Goal: Task Accomplishment & Management: Use online tool/utility

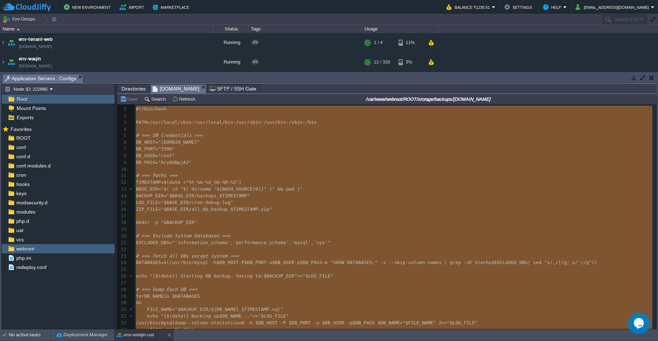
scroll to position [133, 0]
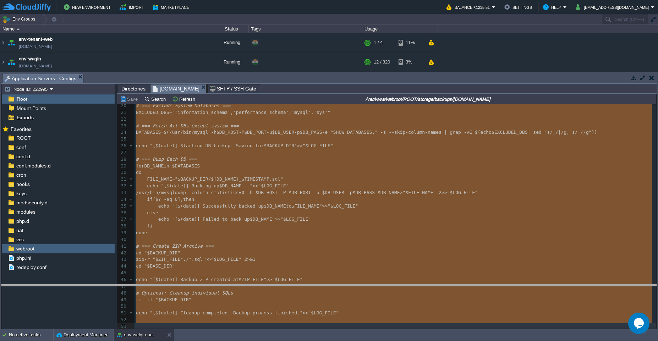
drag, startPoint x: 269, startPoint y: 78, endPoint x: 268, endPoint y: 88, distance: 9.7
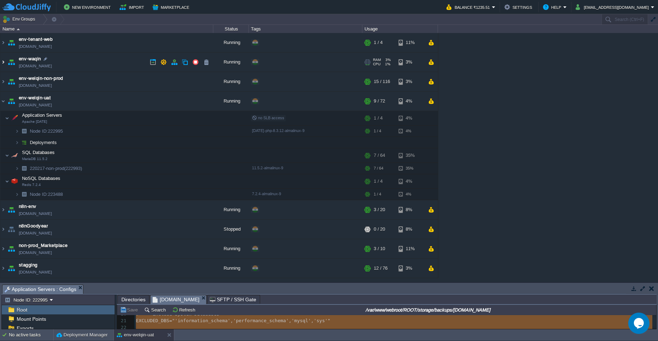
click at [4, 66] on img at bounding box center [3, 62] width 6 height 19
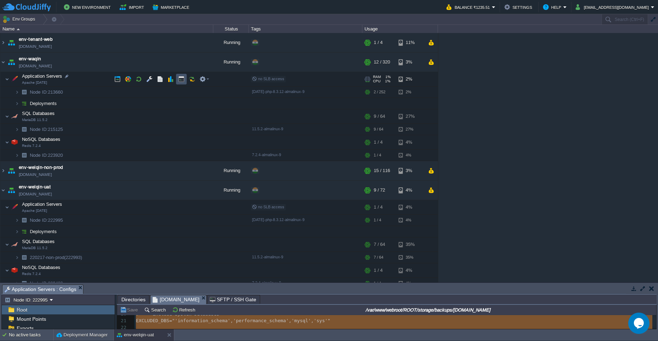
click at [179, 78] on button "button" at bounding box center [181, 79] width 6 height 6
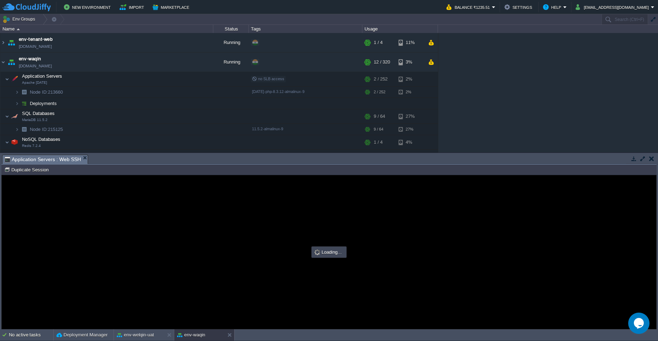
scroll to position [0, 0]
type input "#000000"
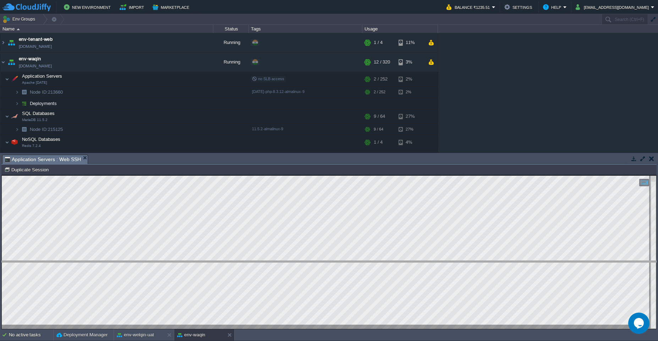
drag, startPoint x: 265, startPoint y: 161, endPoint x: 267, endPoint y: 269, distance: 107.5
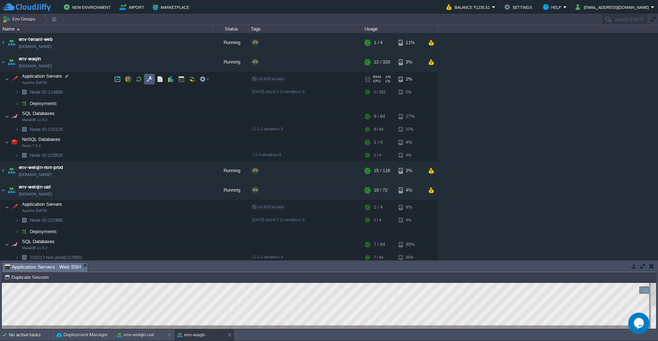
click at [152, 81] on button "button" at bounding box center [149, 79] width 6 height 6
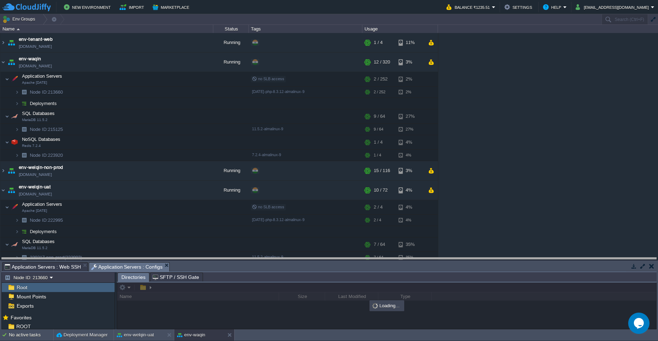
drag, startPoint x: 252, startPoint y: 269, endPoint x: 235, endPoint y: 162, distance: 107.9
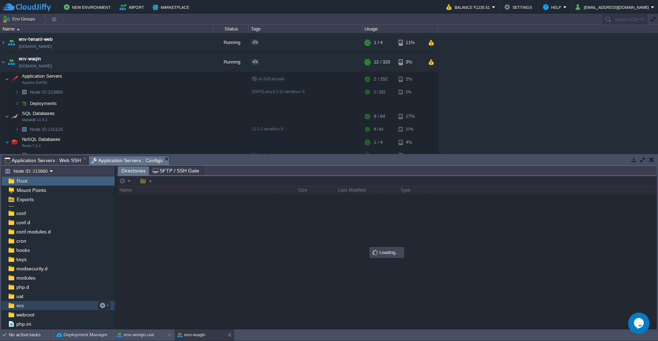
scroll to position [23, 0]
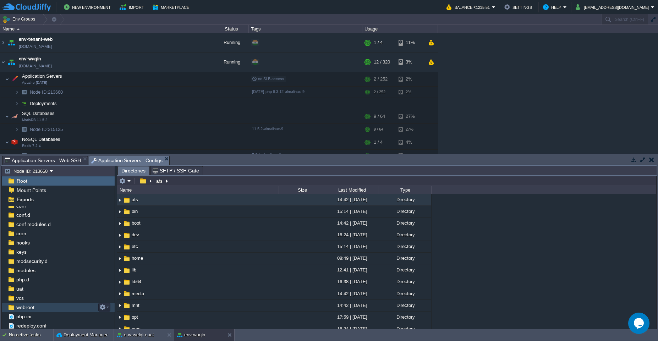
click at [45, 307] on div "webroot" at bounding box center [58, 307] width 113 height 9
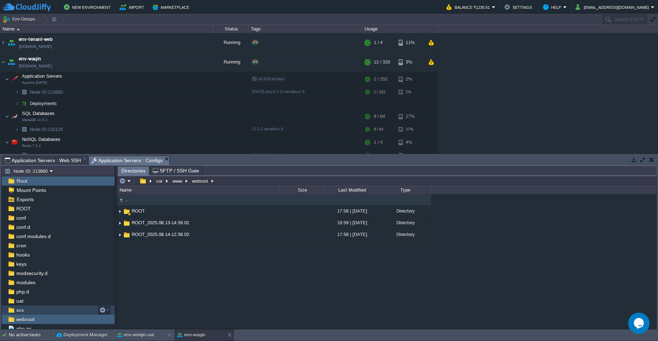
scroll to position [0, 0]
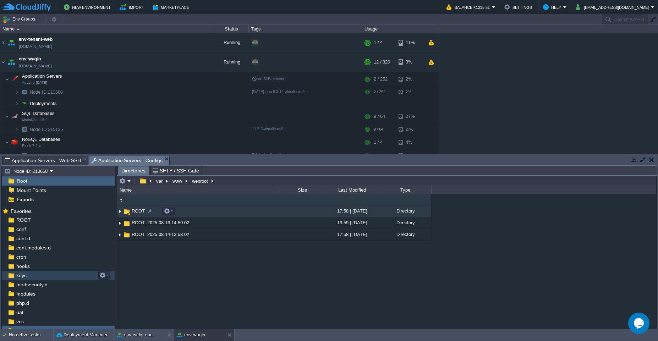
click at [121, 215] on img at bounding box center [120, 211] width 6 height 11
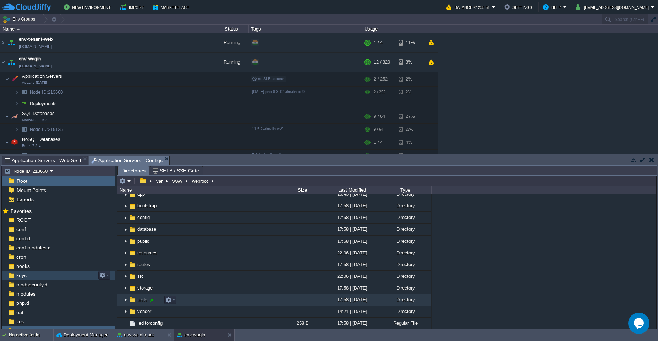
scroll to position [128, 0]
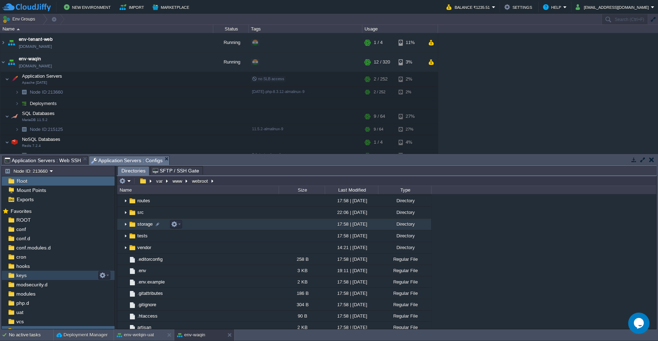
click at [125, 222] on img at bounding box center [126, 224] width 6 height 11
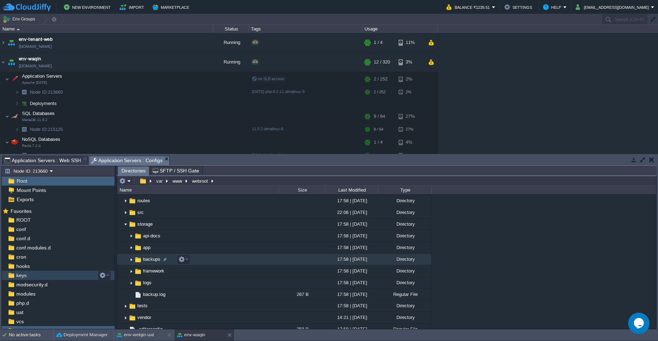
click at [131, 261] on img at bounding box center [131, 259] width 6 height 11
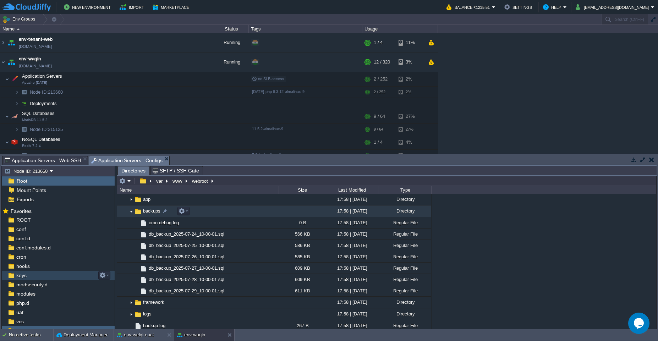
scroll to position [192, 0]
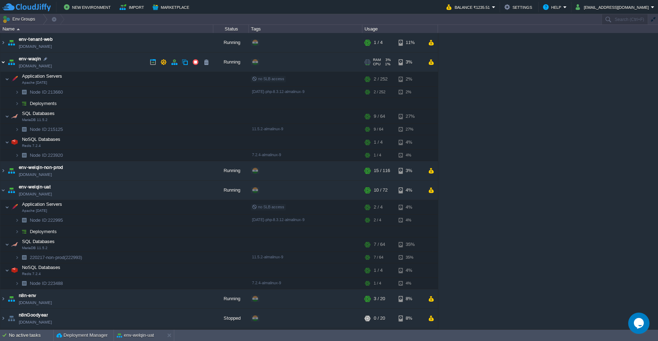
click at [4, 65] on img at bounding box center [3, 62] width 6 height 19
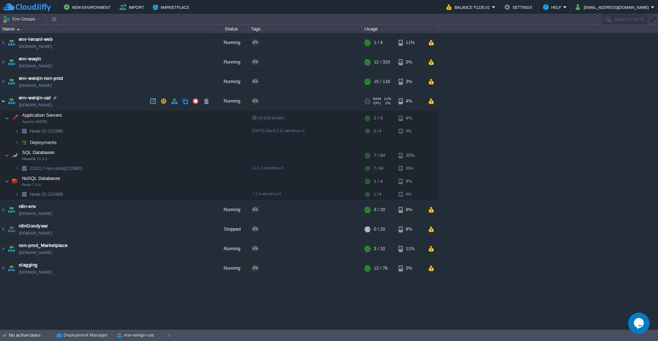
click at [4, 103] on img at bounding box center [3, 101] width 6 height 19
